Goal: Task Accomplishment & Management: Use online tool/utility

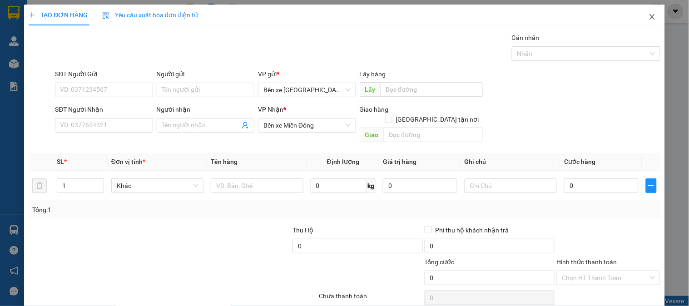
click at [650, 17] on icon "close" at bounding box center [652, 16] width 5 height 5
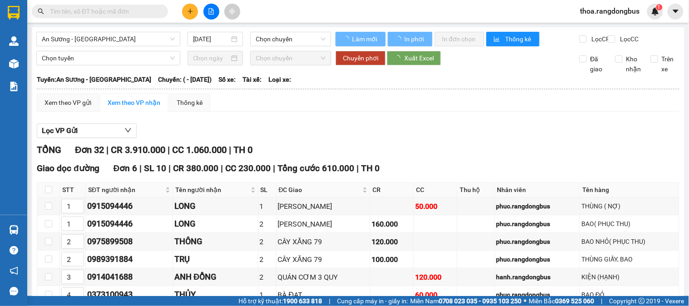
type input "[DATE]"
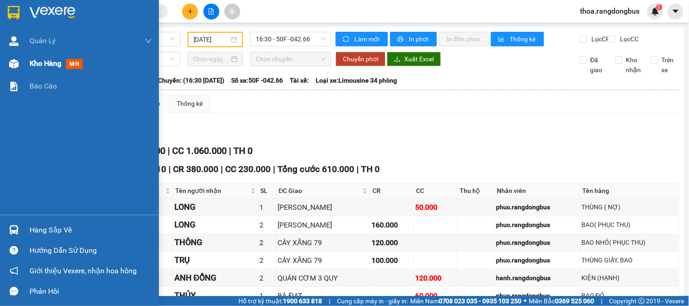
click at [42, 65] on span "Kho hàng" at bounding box center [46, 63] width 32 height 9
